Goal: Transaction & Acquisition: Book appointment/travel/reservation

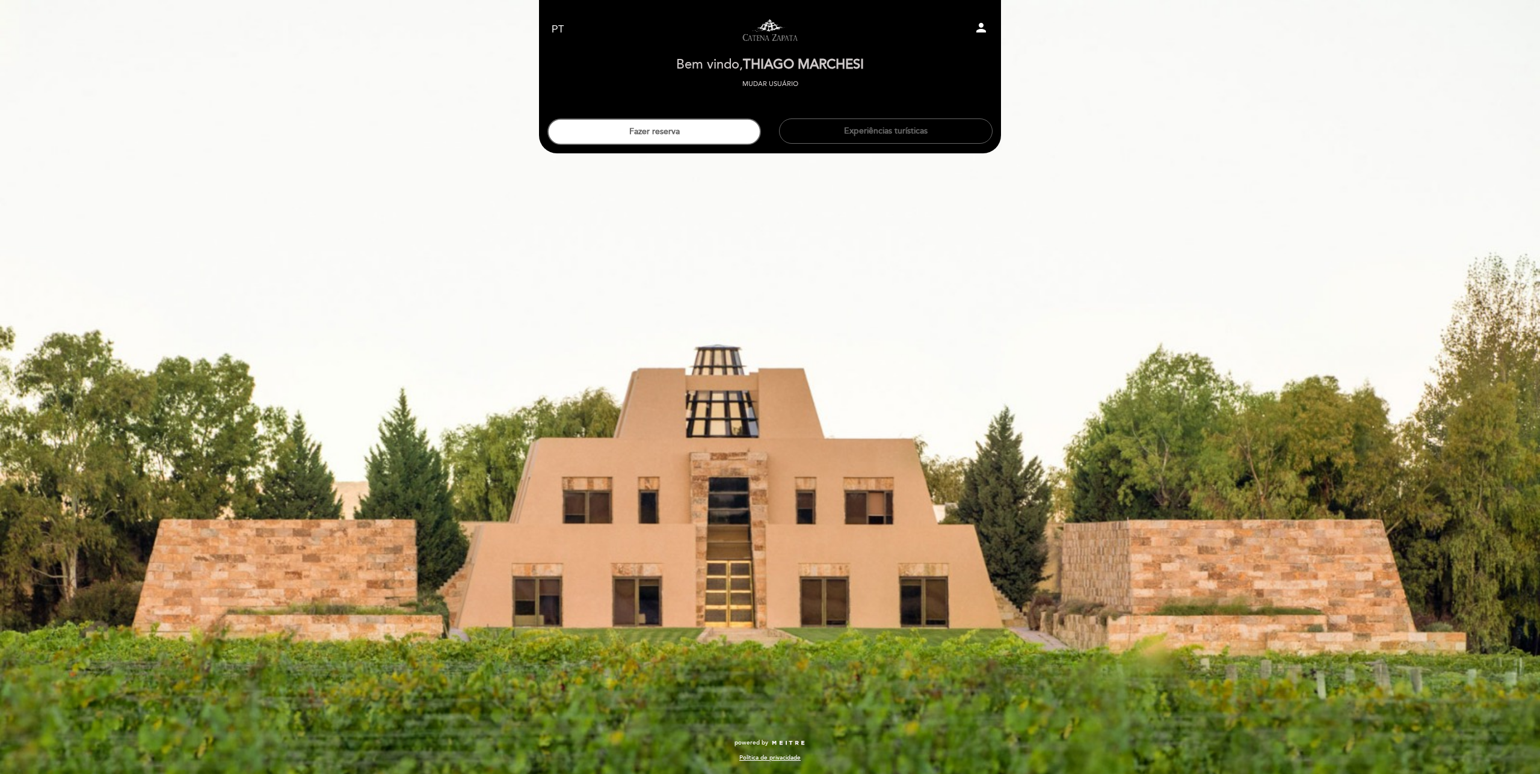
select select "pt"
click at [724, 133] on button "Fazer reserva" at bounding box center [654, 132] width 214 height 26
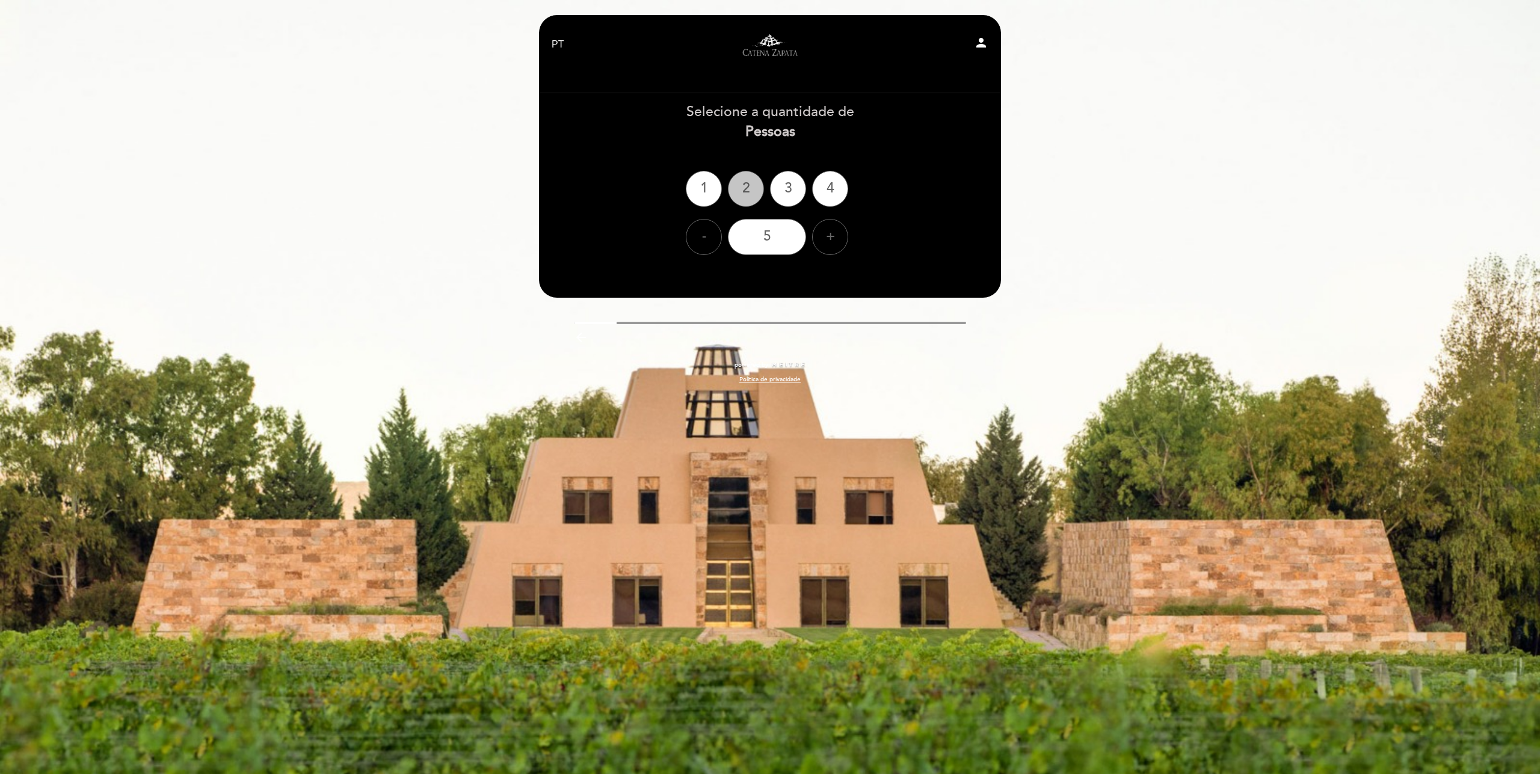
click at [754, 203] on div "2" at bounding box center [746, 189] width 36 height 36
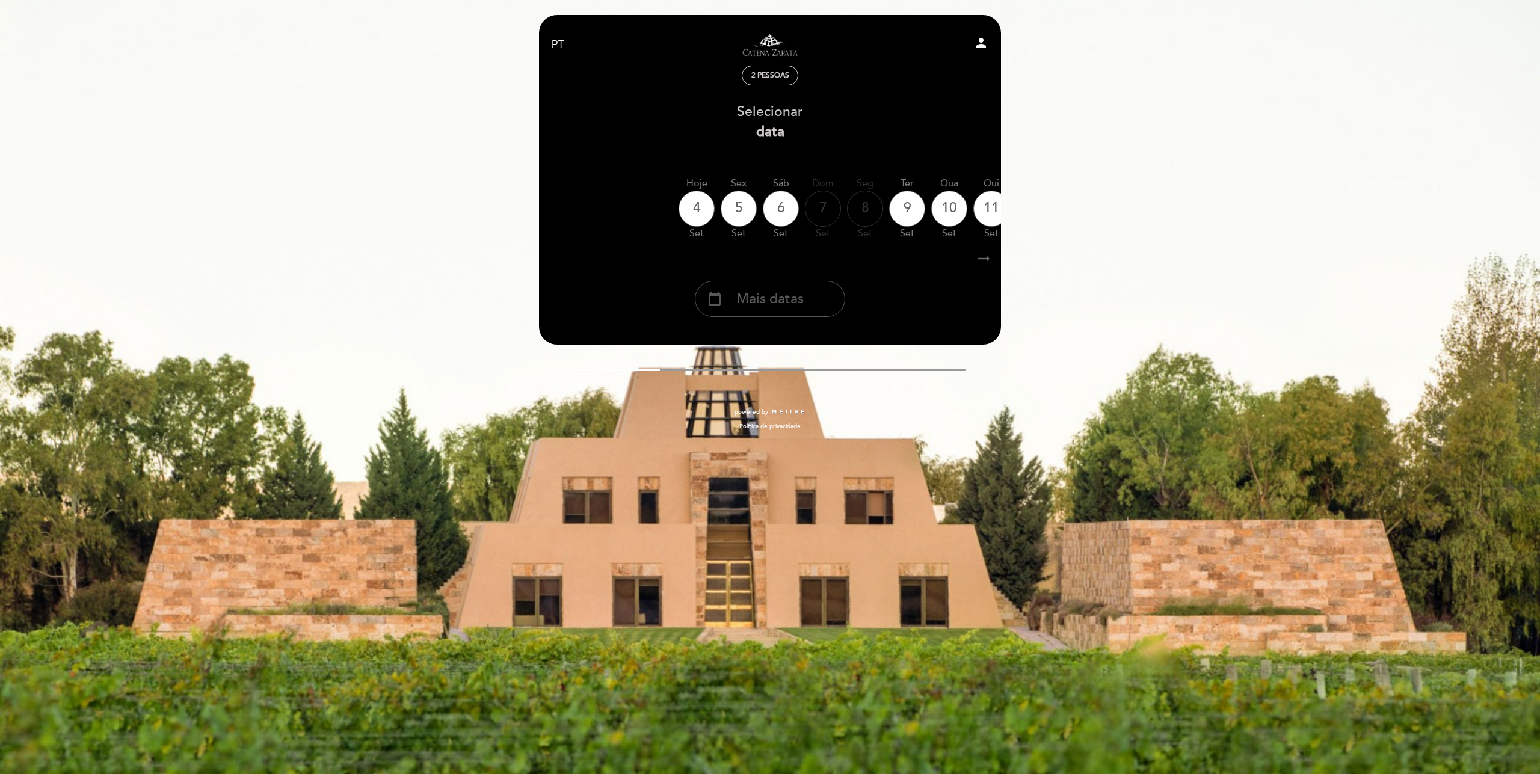
click at [775, 309] on span "Mais datas" at bounding box center [769, 299] width 67 height 20
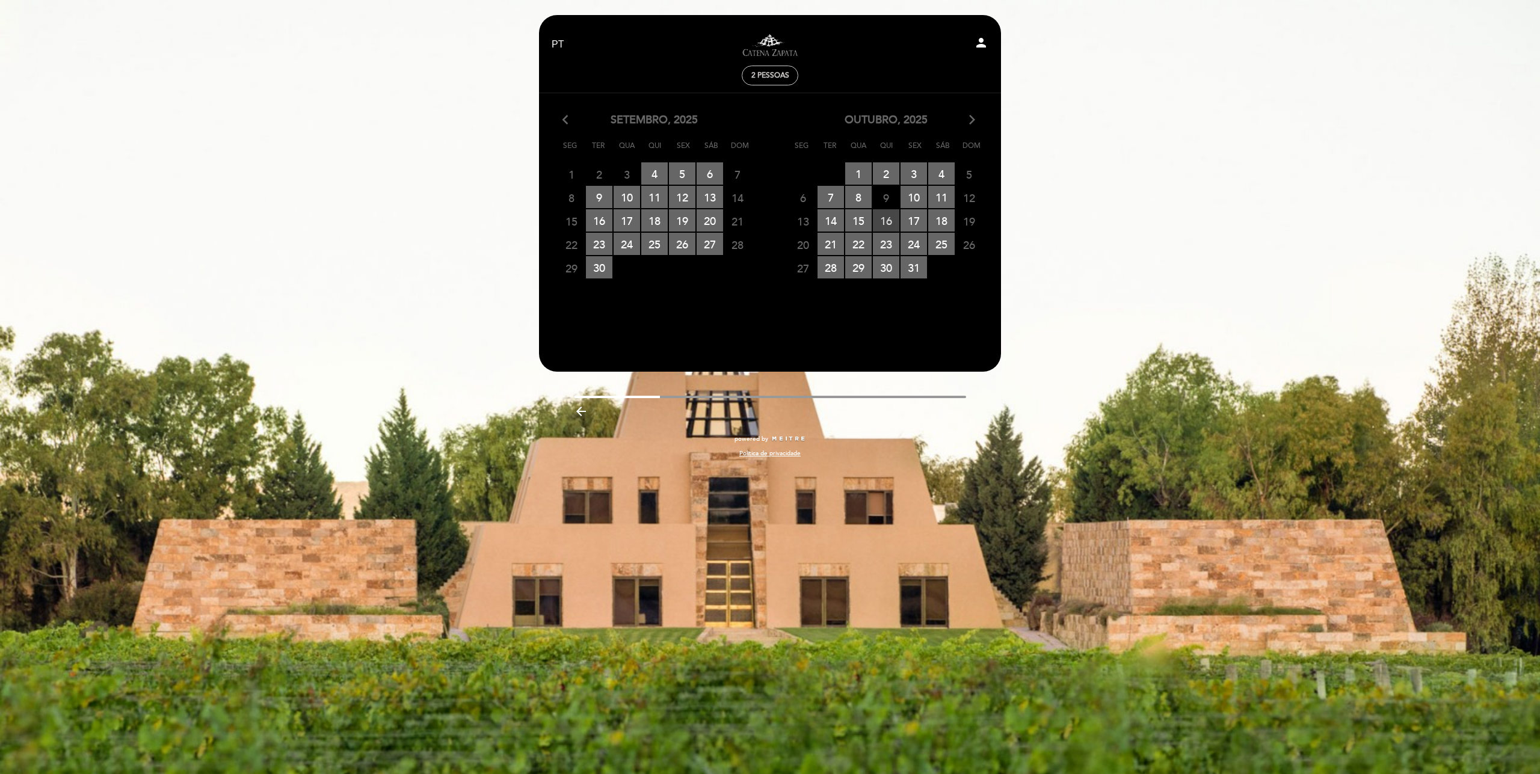
click at [886, 218] on span "16 RESERVAS DISPONÍVEIS" at bounding box center [886, 220] width 26 height 22
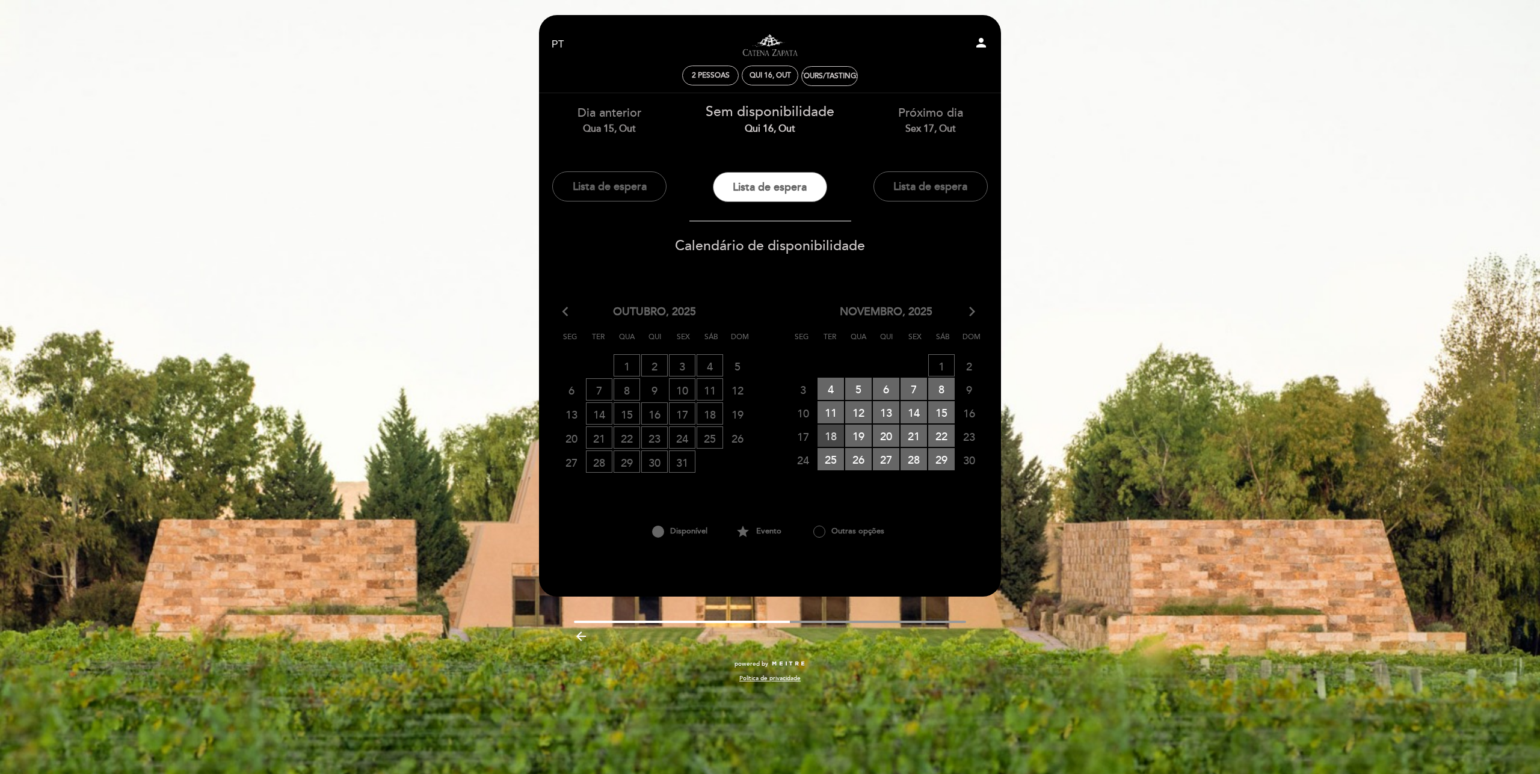
click at [828, 437] on span "18 RESERVAS DISPONÍVEIS" at bounding box center [831, 436] width 26 height 22
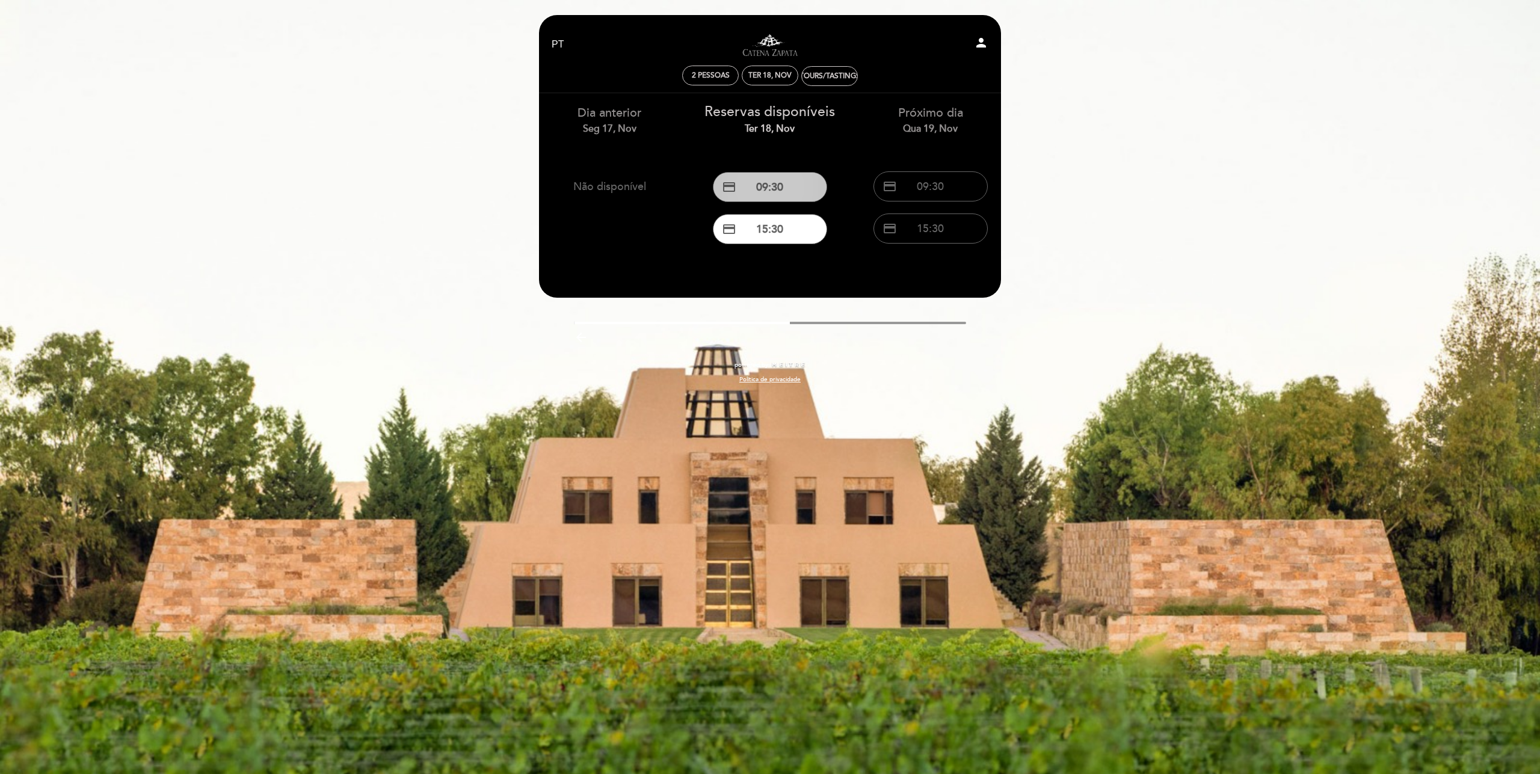
click at [765, 182] on button "credit_card 09:30" at bounding box center [770, 187] width 114 height 30
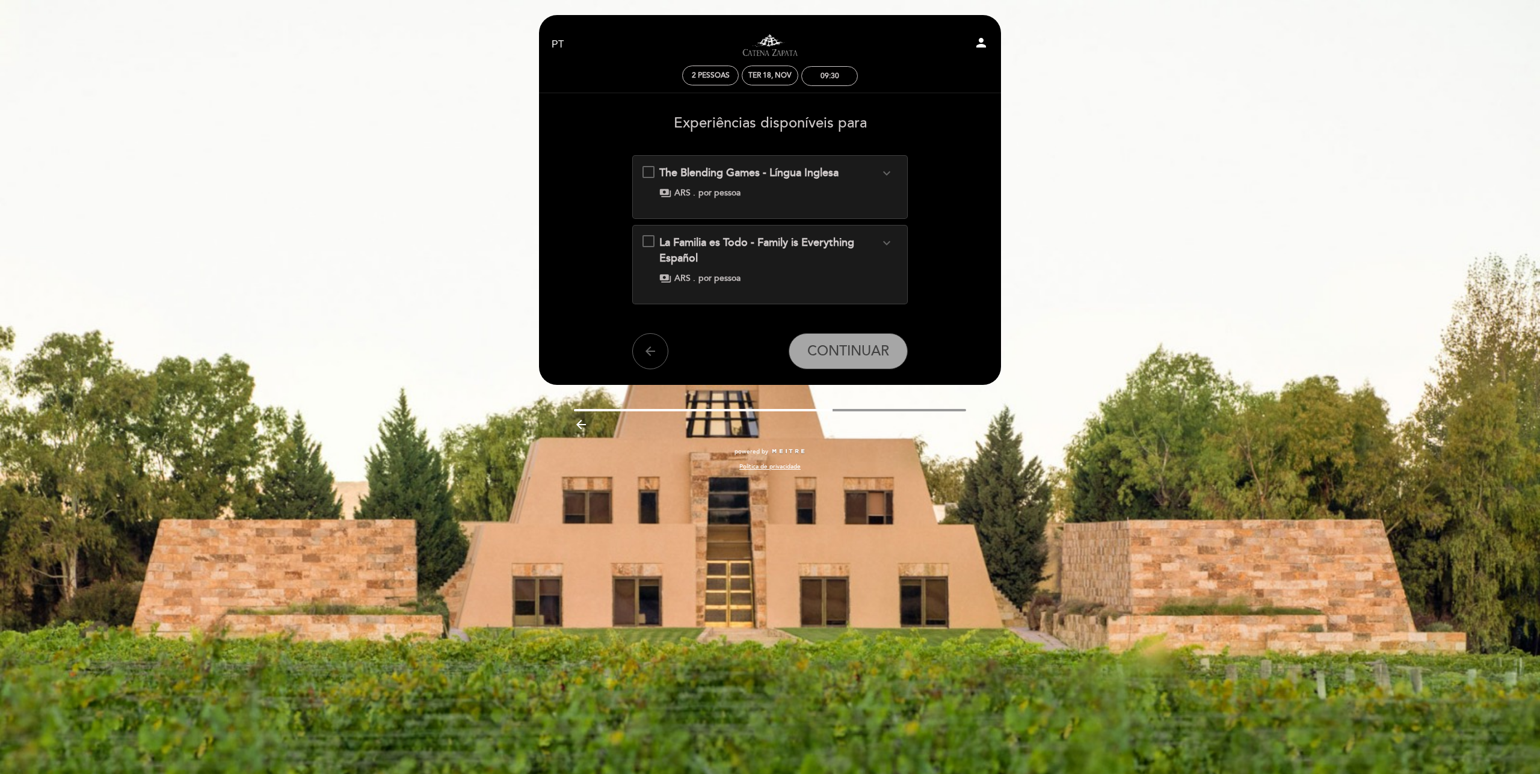
click at [886, 176] on icon "expand_more" at bounding box center [887, 173] width 14 height 14
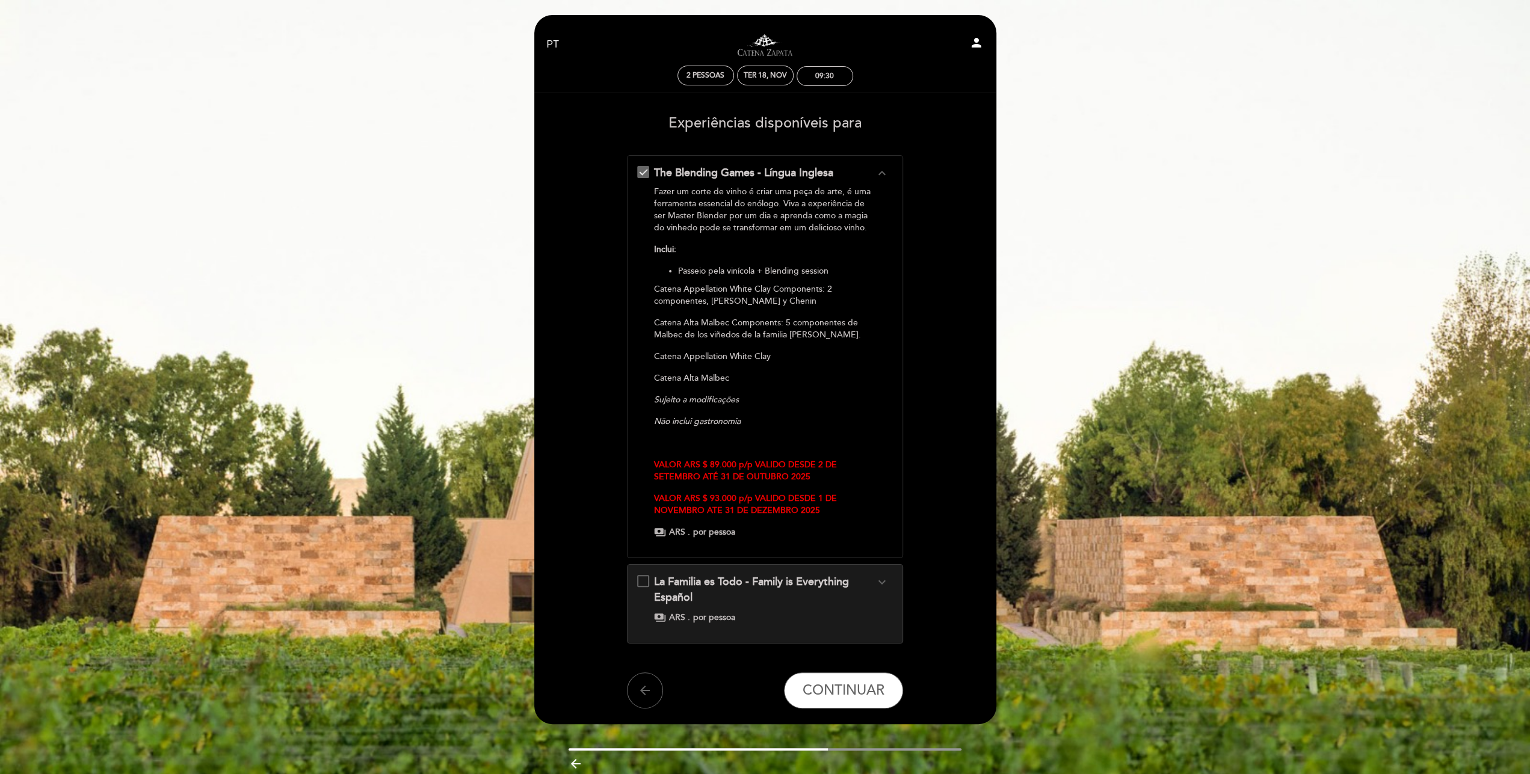
click at [749, 85] on div "Ter 18, nov" at bounding box center [765, 76] width 63 height 21
click at [750, 84] on div "Ter 18, nov" at bounding box center [765, 76] width 57 height 20
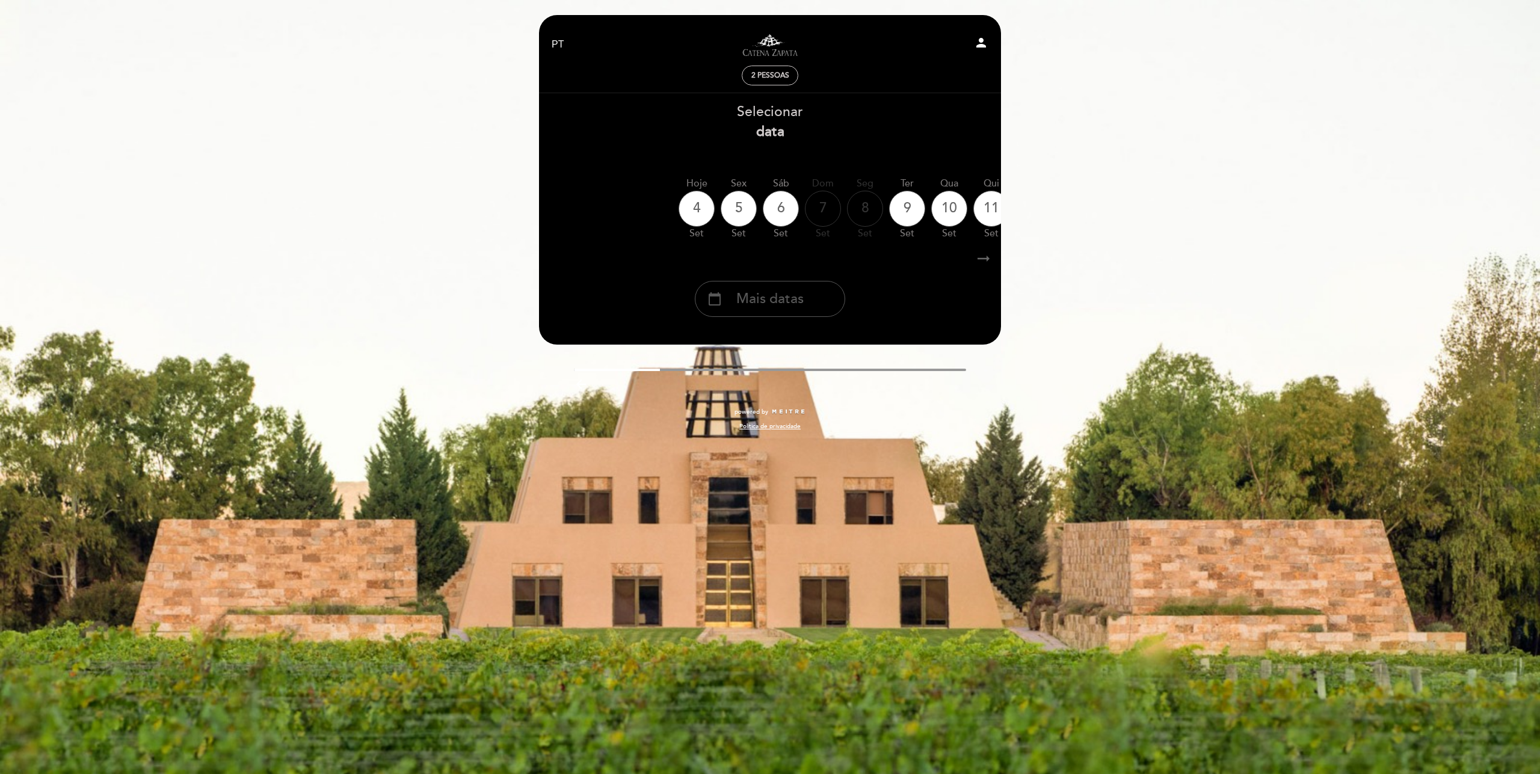
click at [774, 306] on span "Mais datas" at bounding box center [769, 299] width 67 height 20
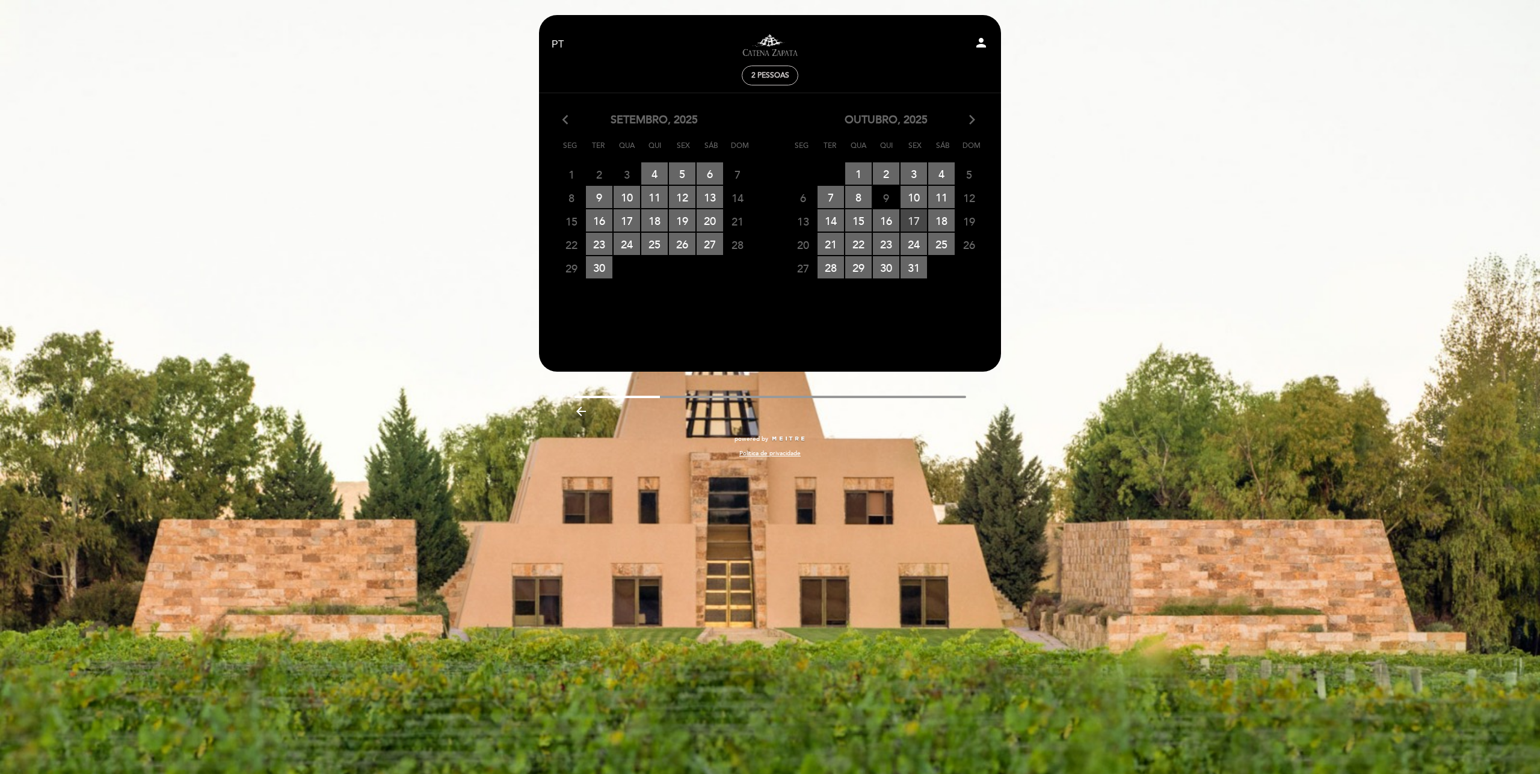
click at [911, 223] on span "17 RESERVAS DISPONÍVEIS" at bounding box center [914, 220] width 26 height 22
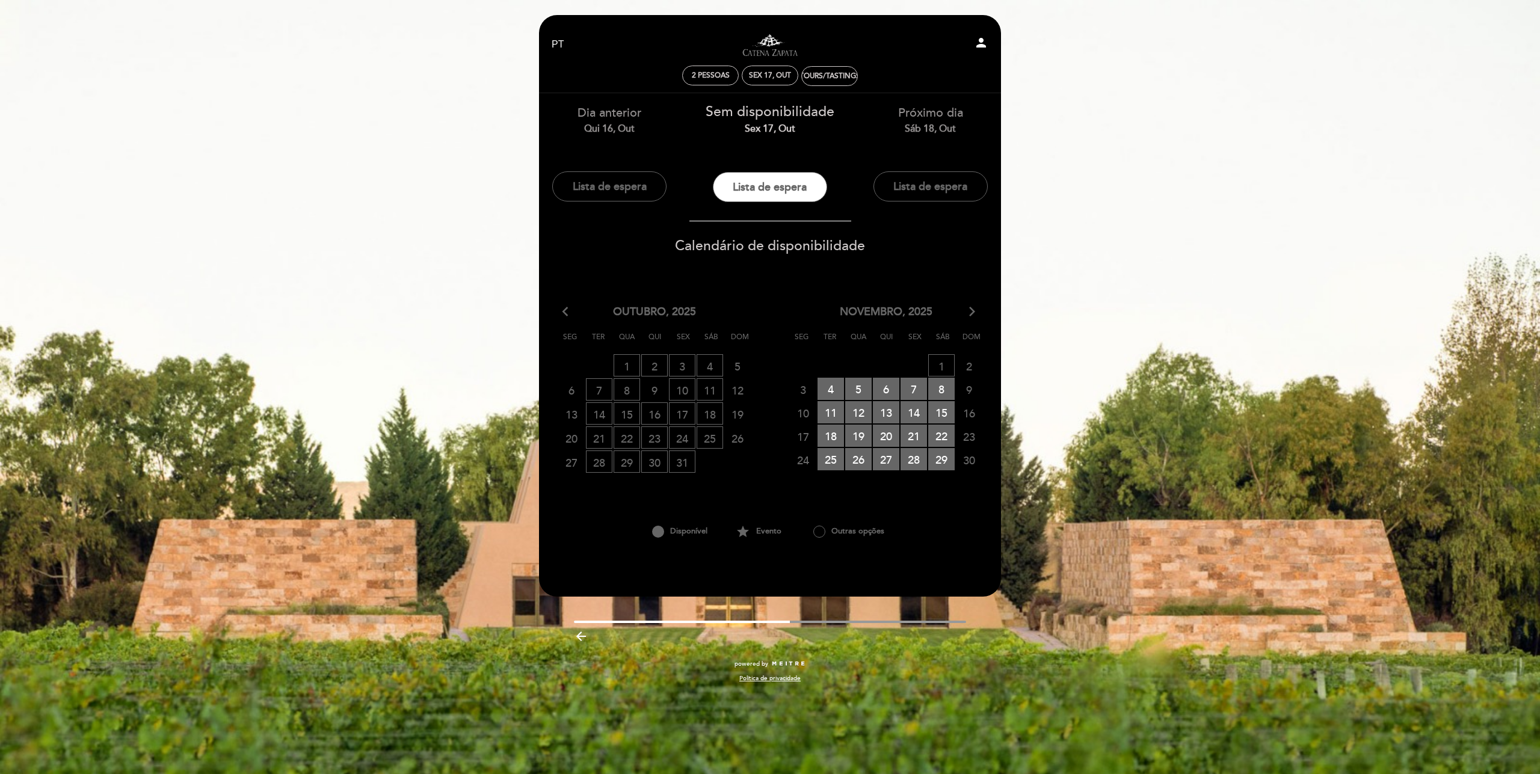
click at [566, 315] on icon "arrow_back_ios" at bounding box center [568, 312] width 11 height 16
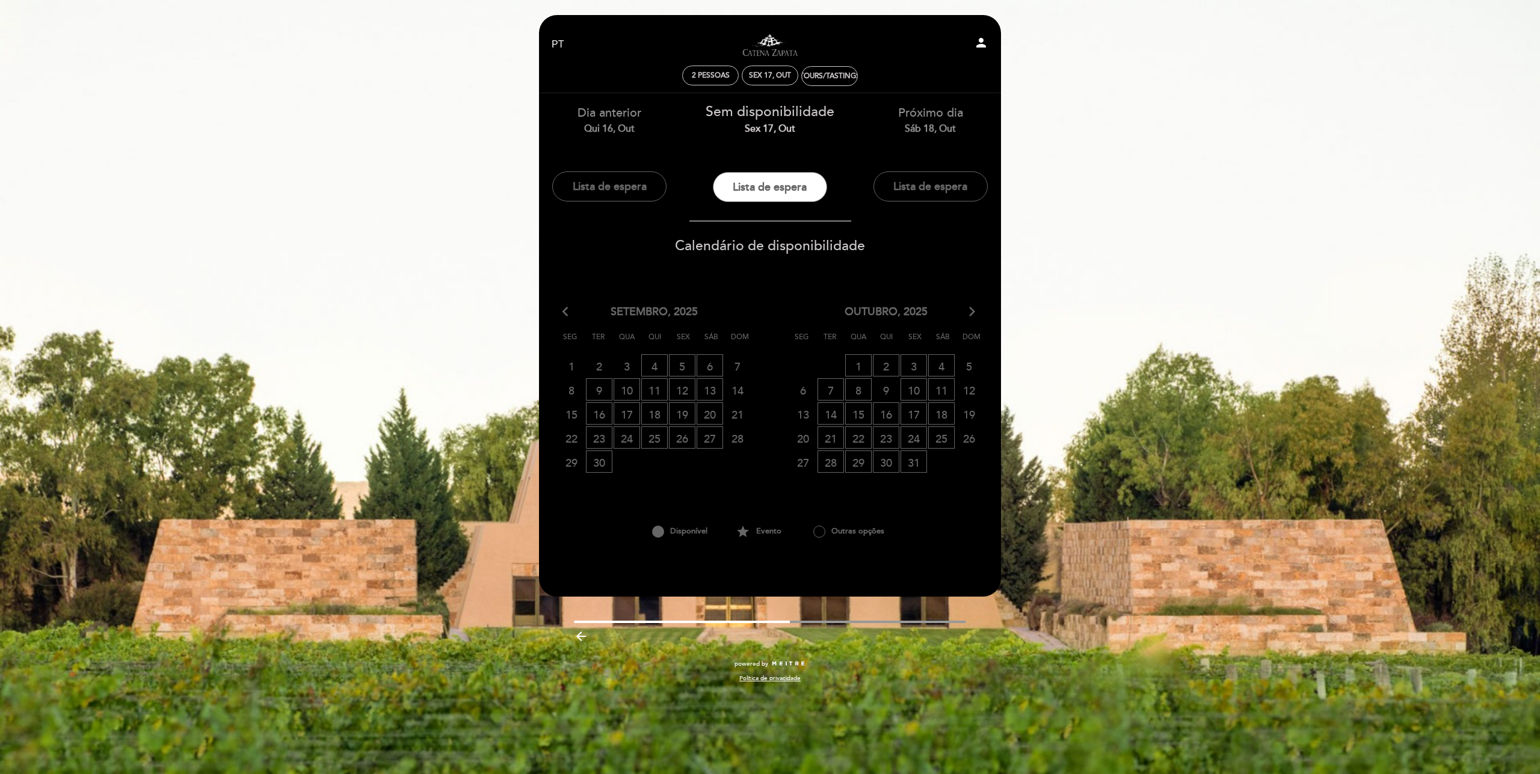
click at [972, 313] on icon "arrow_forward_ios" at bounding box center [972, 312] width 11 height 16
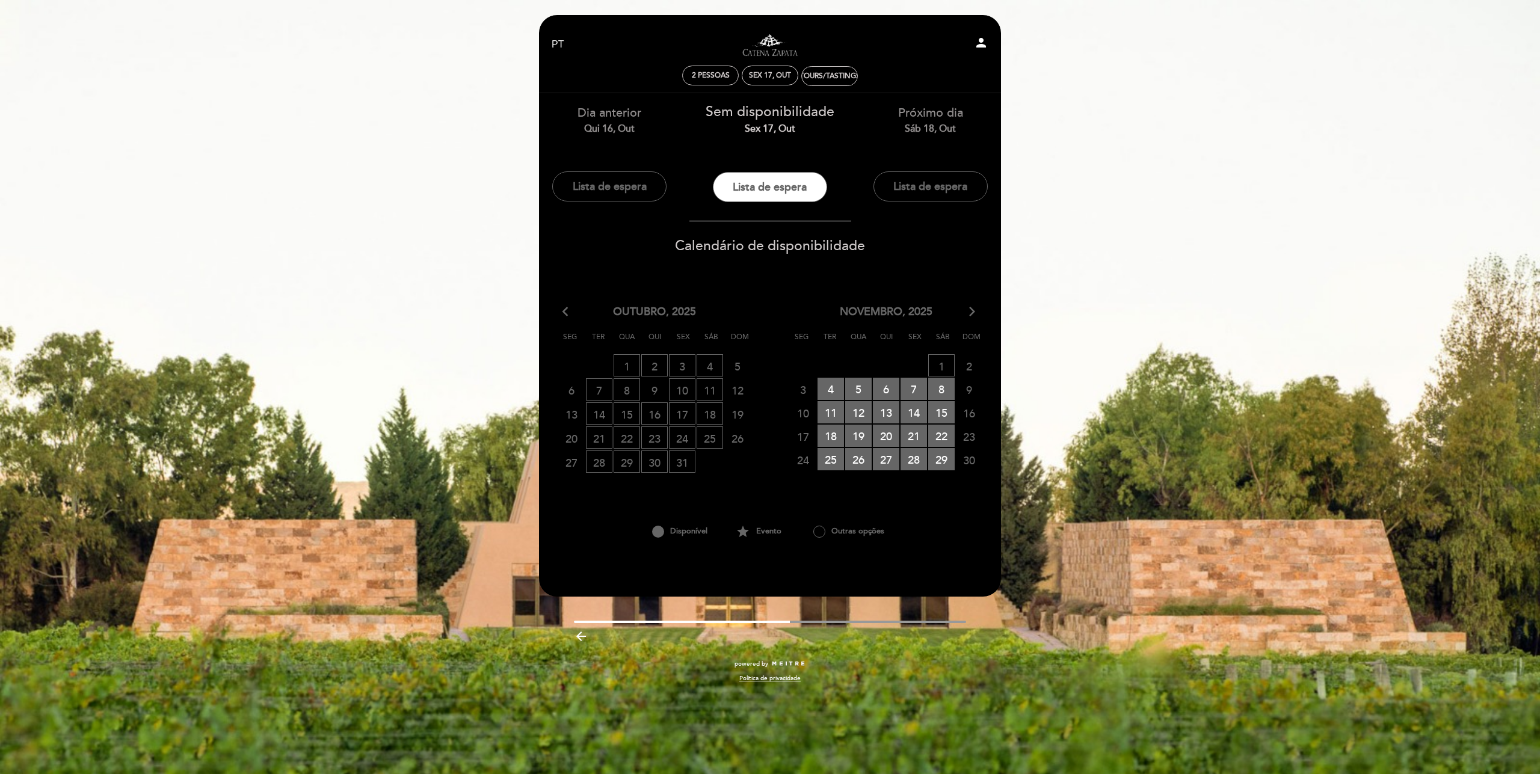
click at [972, 313] on icon "arrow_forward_ios" at bounding box center [972, 312] width 11 height 16
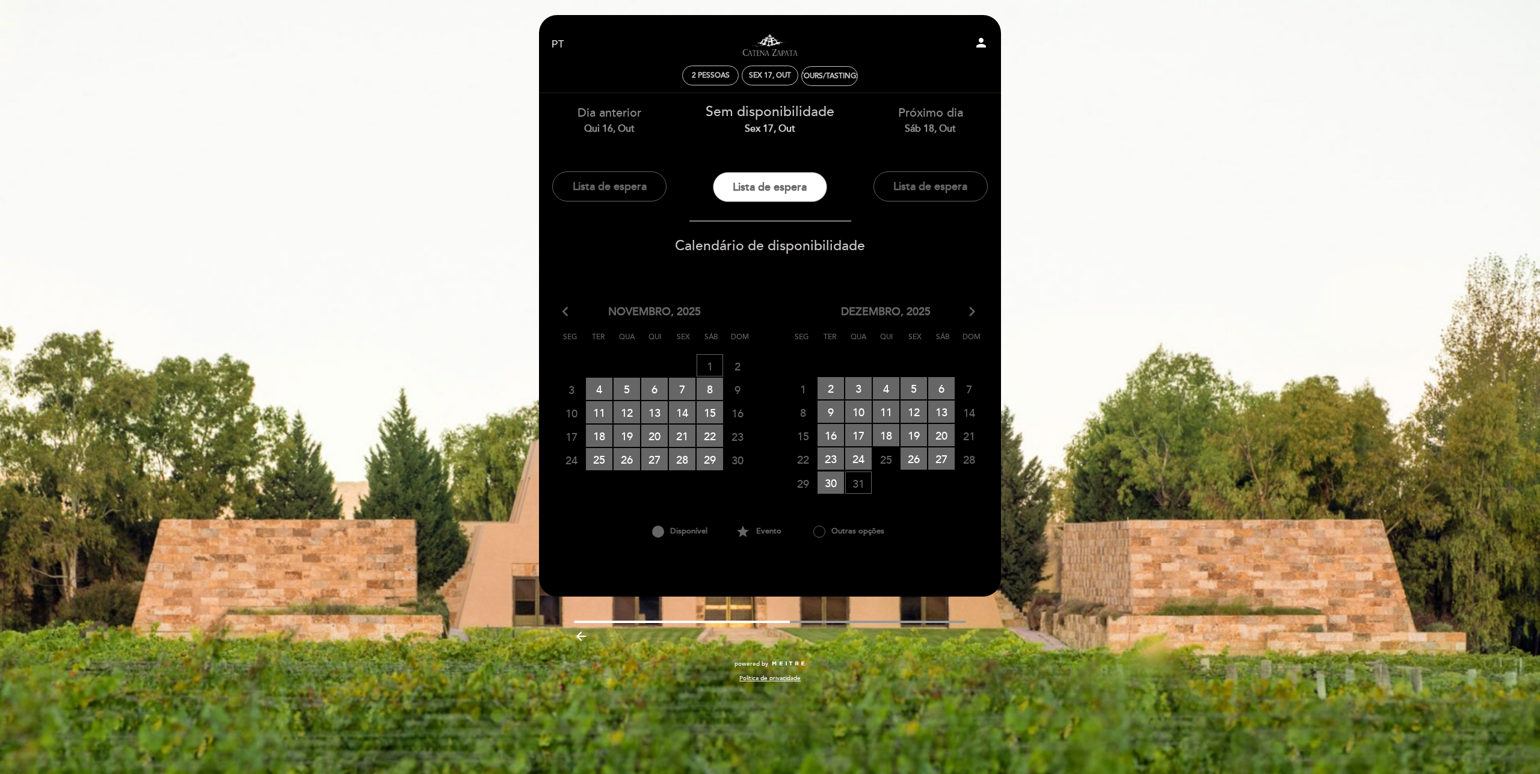
click at [564, 317] on icon "arrow_back_ios" at bounding box center [568, 312] width 11 height 16
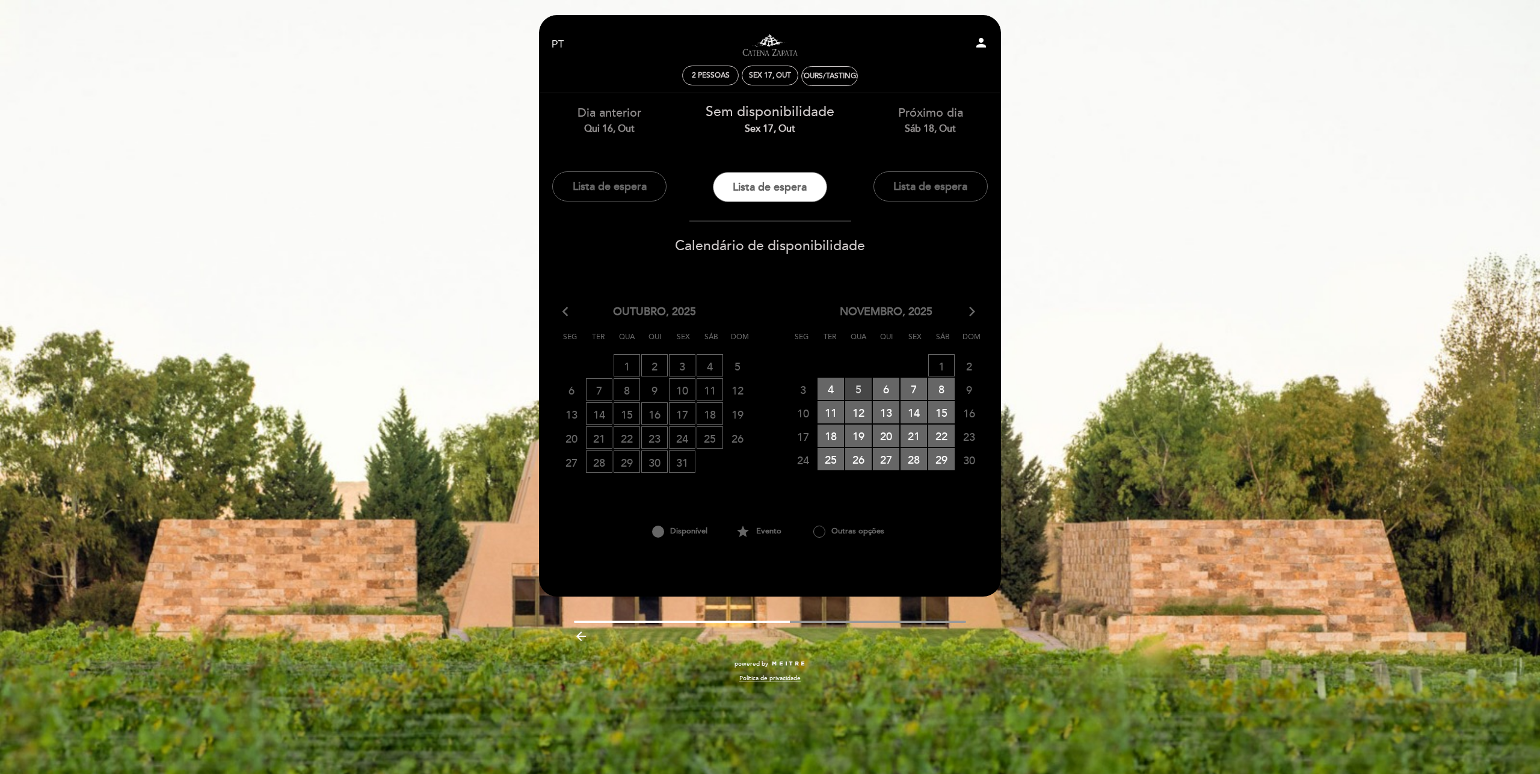
click at [860, 388] on span "5 RESERVAS DISPONÍVEIS" at bounding box center [858, 389] width 26 height 22
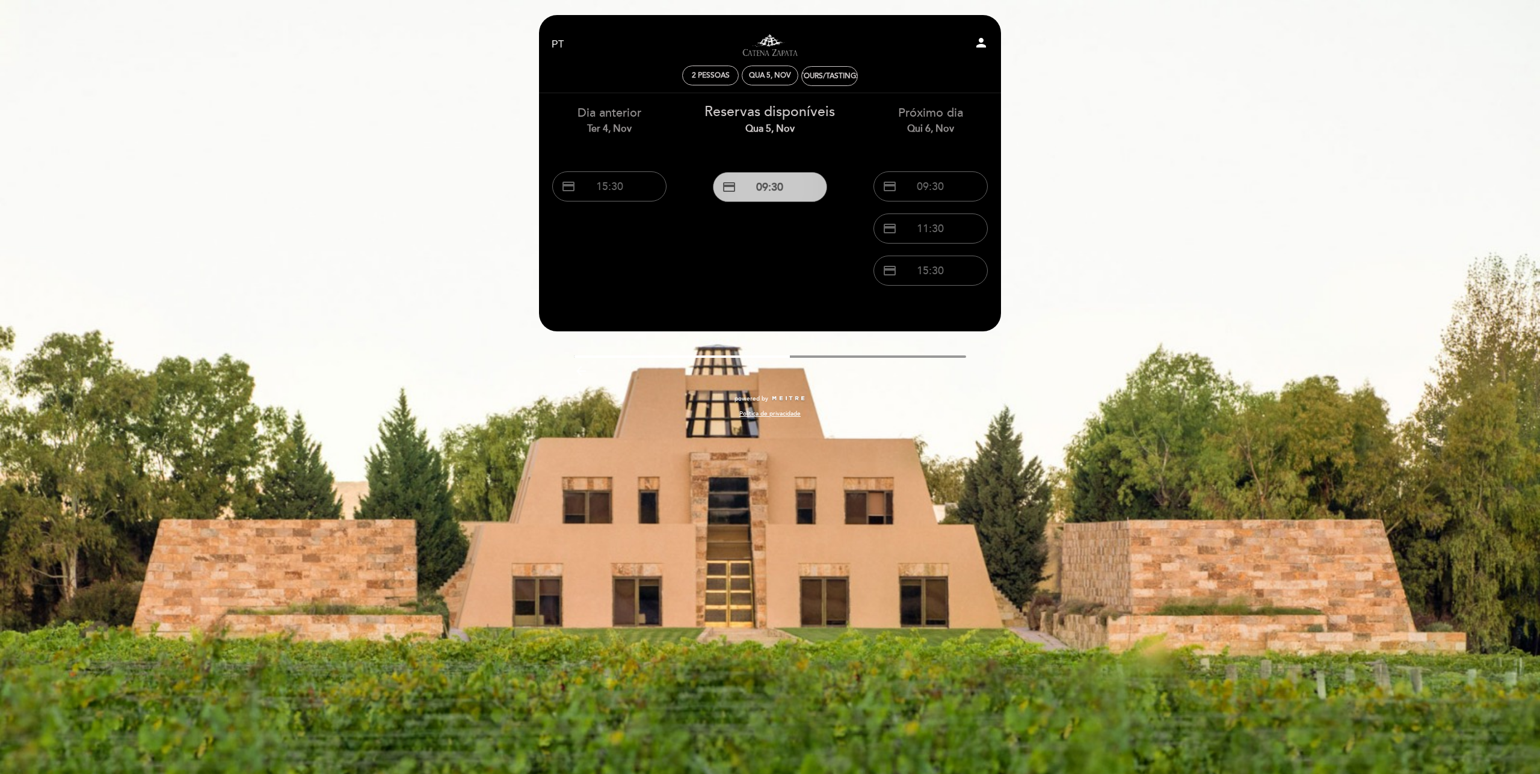
click at [758, 187] on button "credit_card 09:30" at bounding box center [770, 187] width 114 height 30
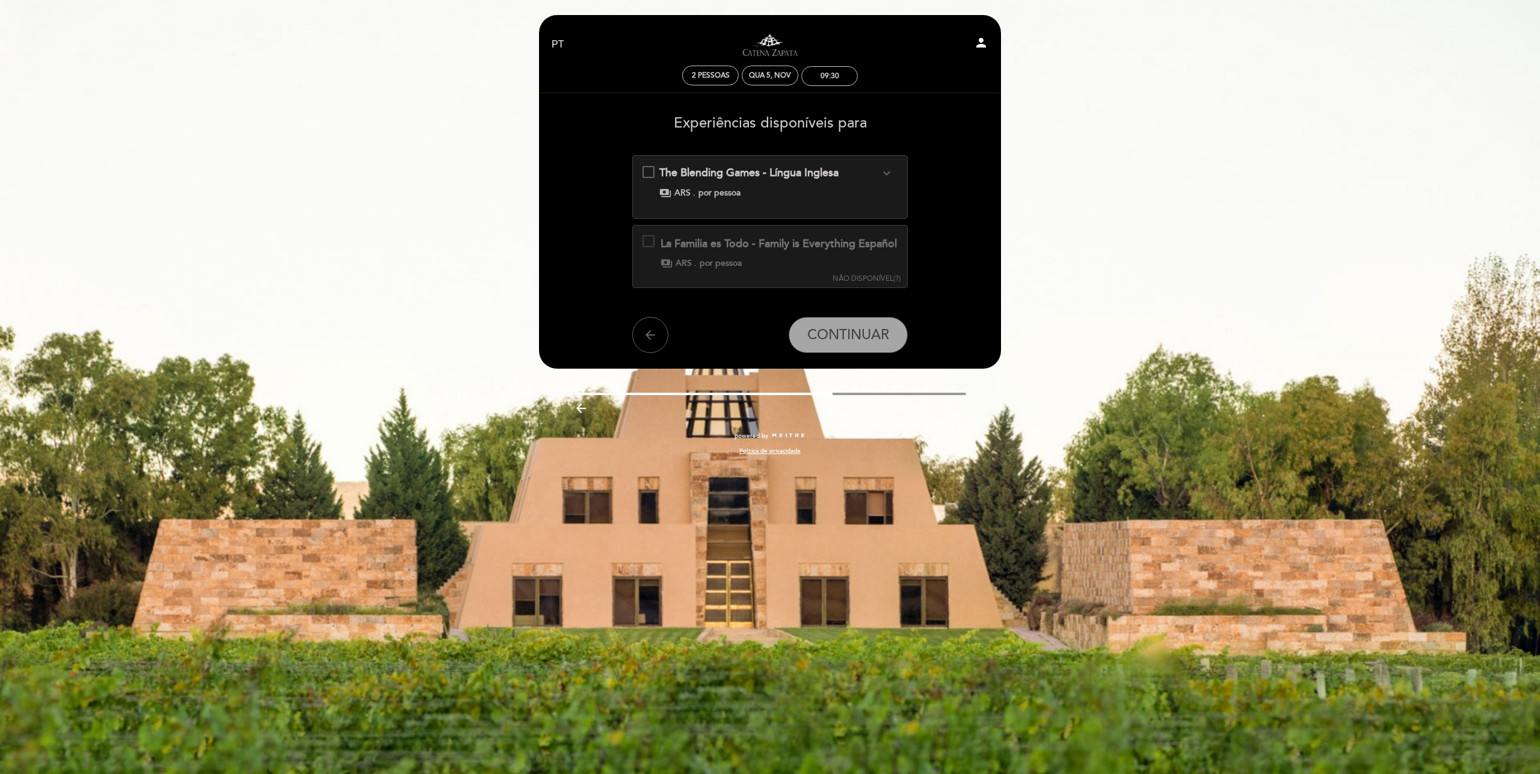
click at [890, 171] on icon "expand_more" at bounding box center [887, 173] width 14 height 14
